Goal: Task Accomplishment & Management: Manage account settings

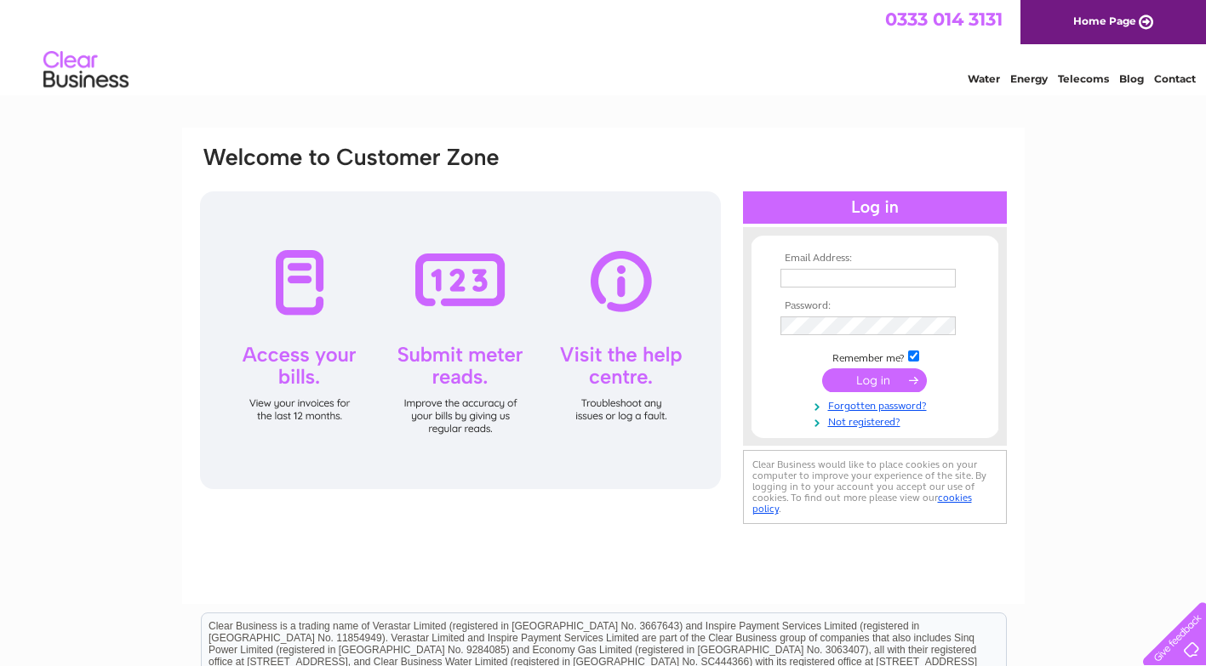
type input "[EMAIL_ADDRESS][DOMAIN_NAME]"
click at [836, 384] on input "submit" at bounding box center [874, 381] width 105 height 24
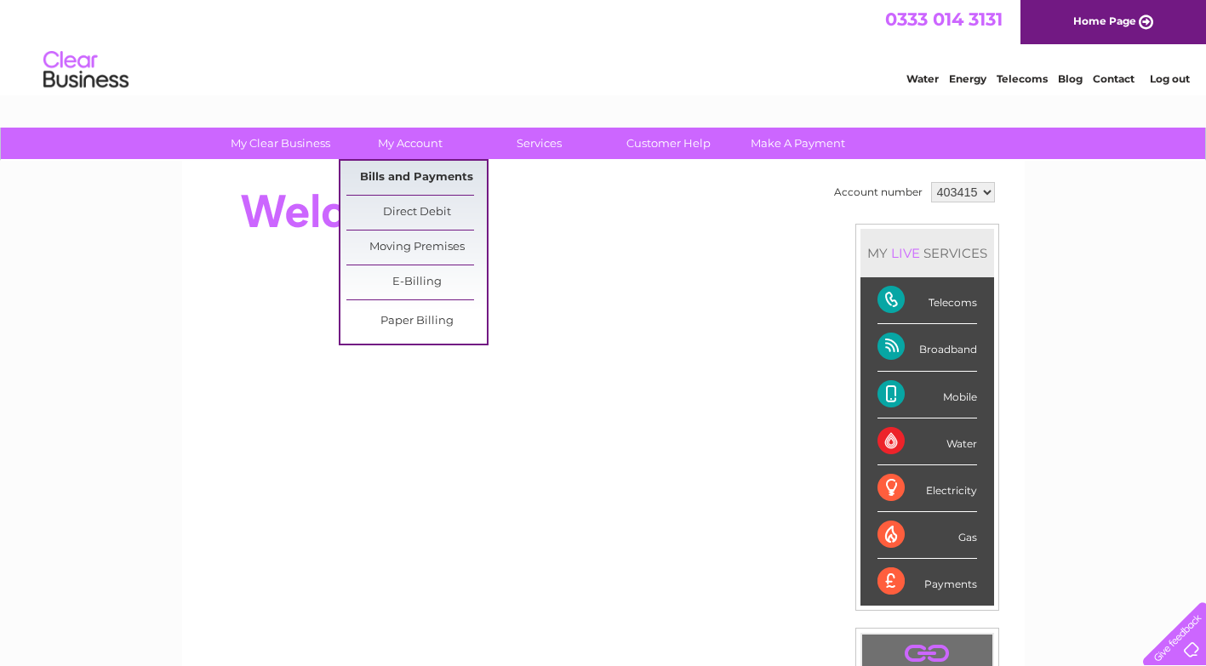
click at [402, 174] on link "Bills and Payments" at bounding box center [416, 178] width 140 height 34
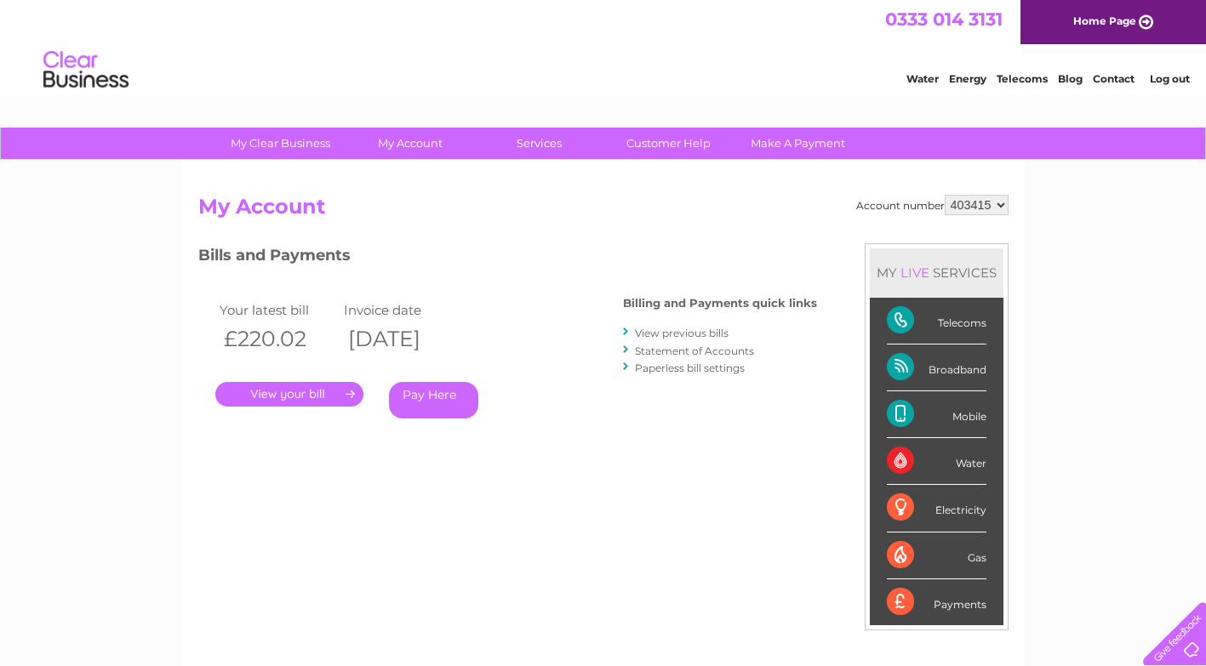
click at [285, 392] on link "." at bounding box center [289, 394] width 148 height 25
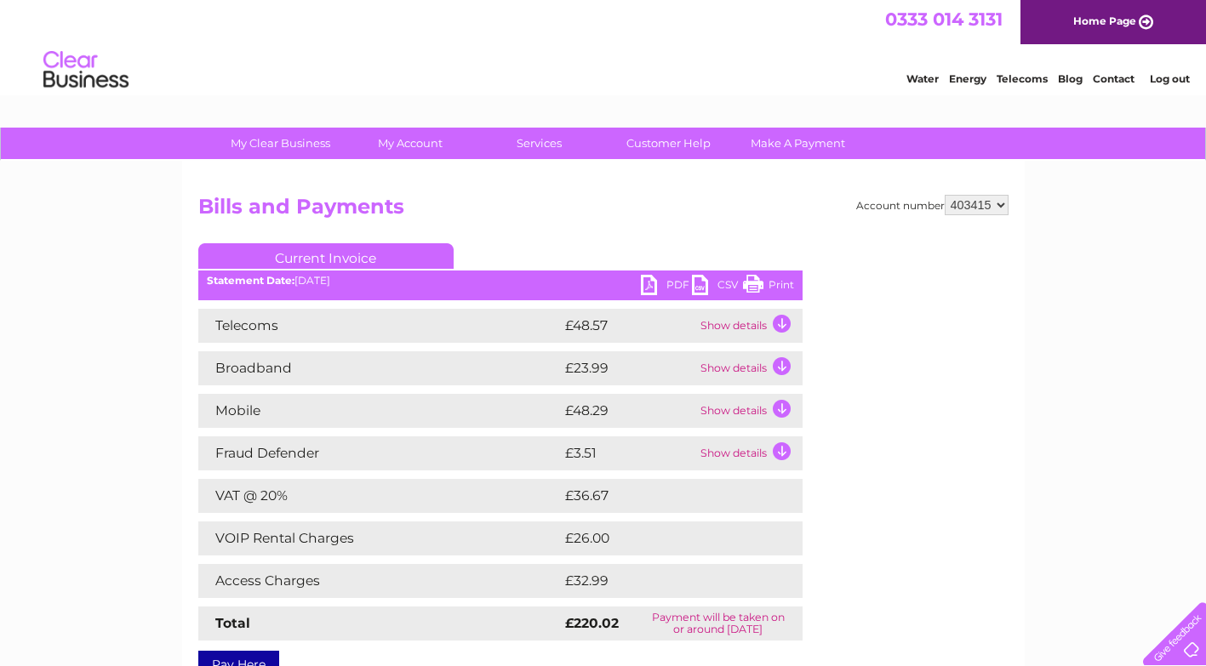
click at [666, 287] on link "PDF" at bounding box center [666, 287] width 51 height 25
click at [651, 284] on link "PDF" at bounding box center [666, 287] width 51 height 25
click at [651, 287] on link "PDF" at bounding box center [666, 287] width 51 height 25
